Goal: Task Accomplishment & Management: Manage account settings

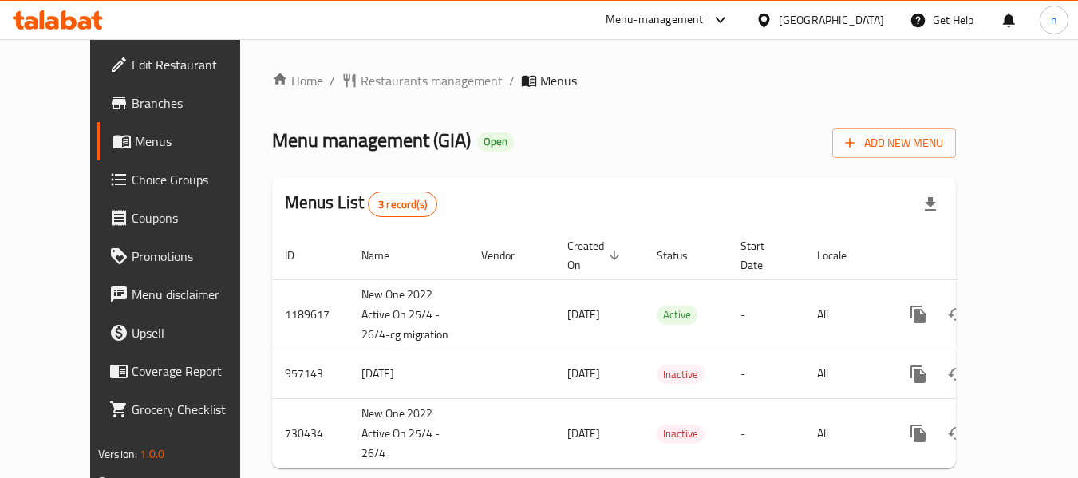
click at [769, 24] on icon at bounding box center [763, 20] width 11 height 14
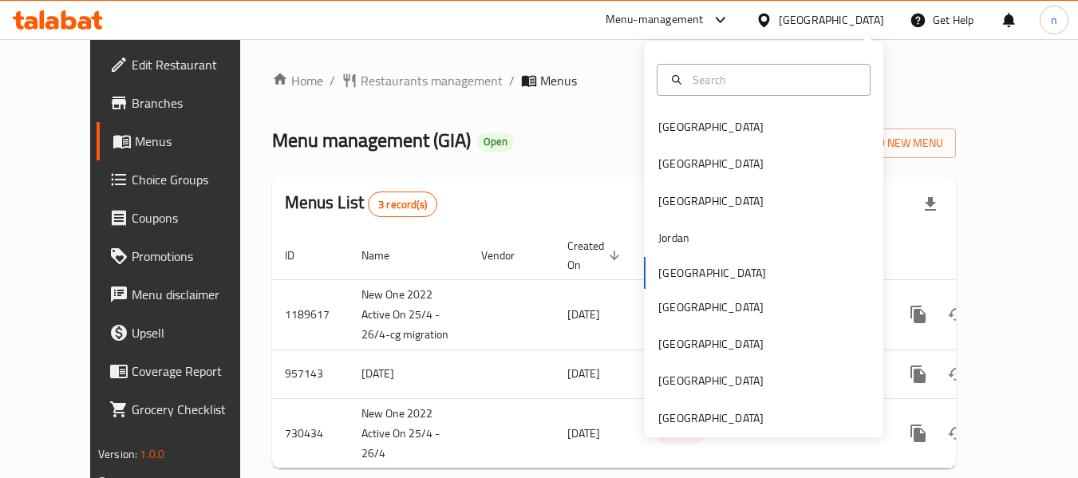
click at [730, 17] on icon at bounding box center [720, 19] width 19 height 19
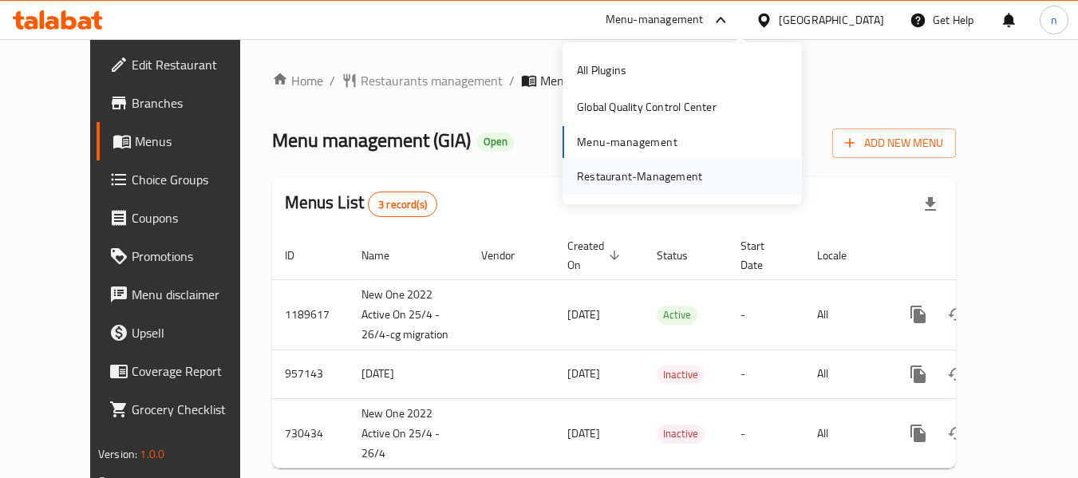
click at [680, 173] on div "Restaurant-Management" at bounding box center [639, 176] width 125 height 18
